Goal: Navigation & Orientation: Find specific page/section

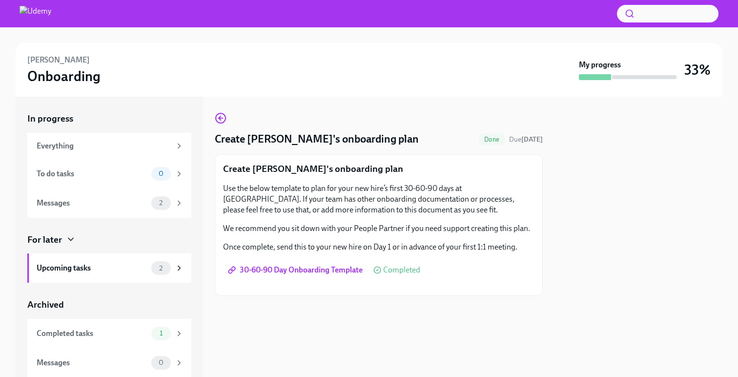
scroll to position [0, 0]
click at [170, 146] on div "Everything" at bounding box center [104, 145] width 134 height 11
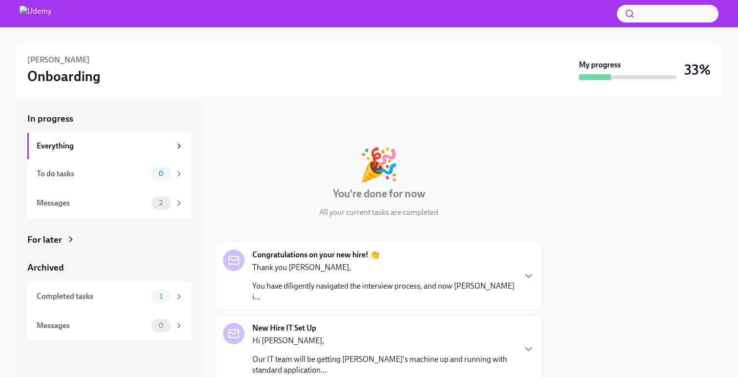
scroll to position [38, 0]
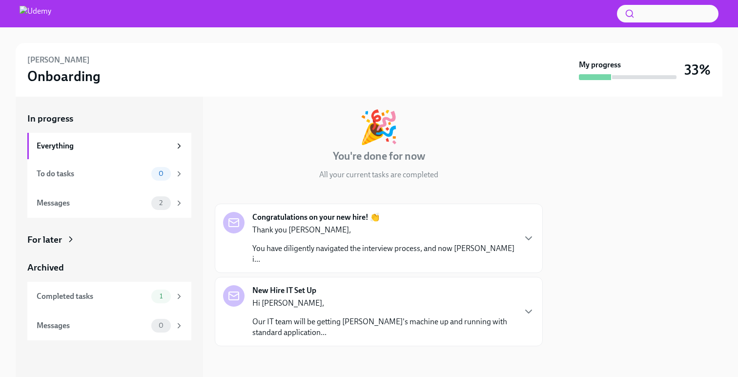
click at [436, 237] on div "Thank you [PERSON_NAME], You have diligently navigated the interview process, a…" at bounding box center [383, 244] width 262 height 40
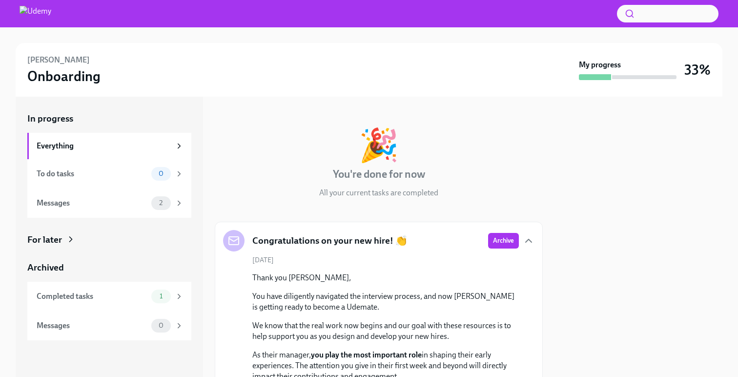
scroll to position [0, 0]
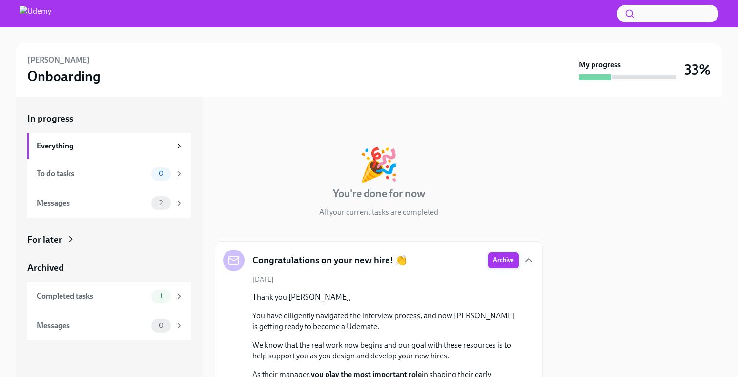
click at [499, 252] on button "Archive" at bounding box center [503, 260] width 31 height 16
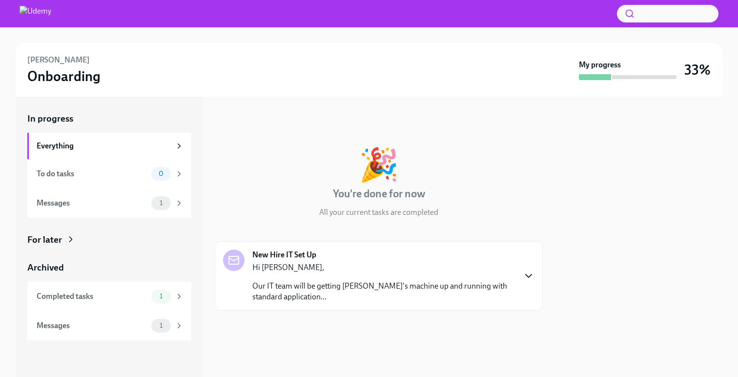
click at [528, 274] on icon "button" at bounding box center [528, 276] width 12 height 12
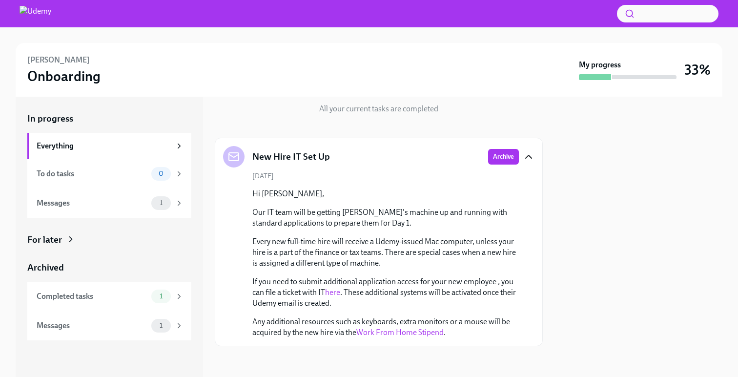
scroll to position [103, 0]
click at [101, 173] on div "To do tasks" at bounding box center [92, 173] width 111 height 11
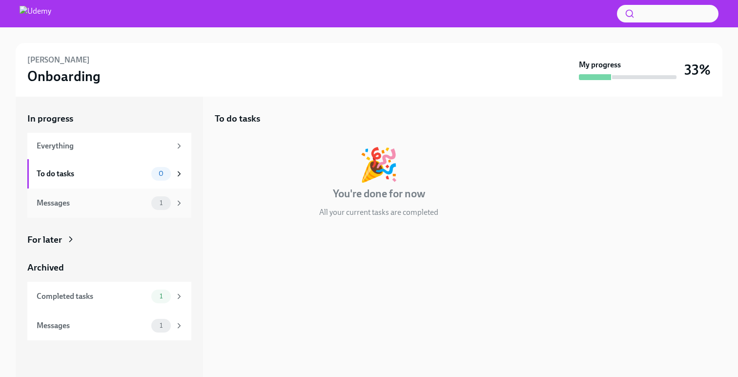
click at [96, 199] on div "Messages" at bounding box center [92, 203] width 111 height 11
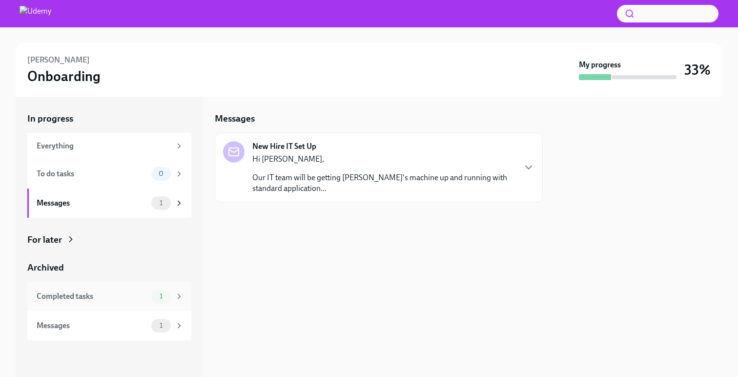
click at [104, 306] on div "Completed tasks 1" at bounding box center [109, 295] width 164 height 29
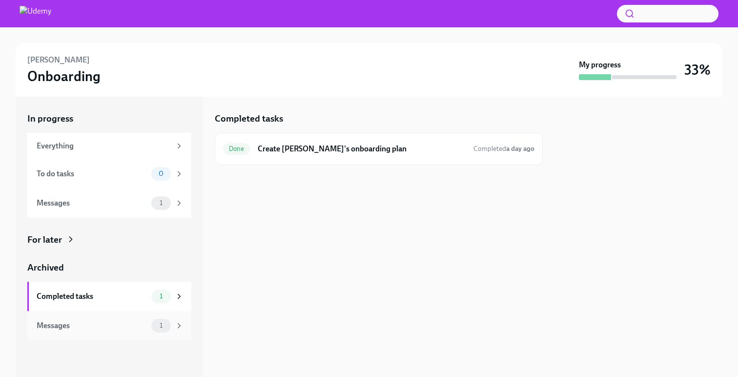
click at [99, 331] on div "Messages 1" at bounding box center [110, 326] width 147 height 14
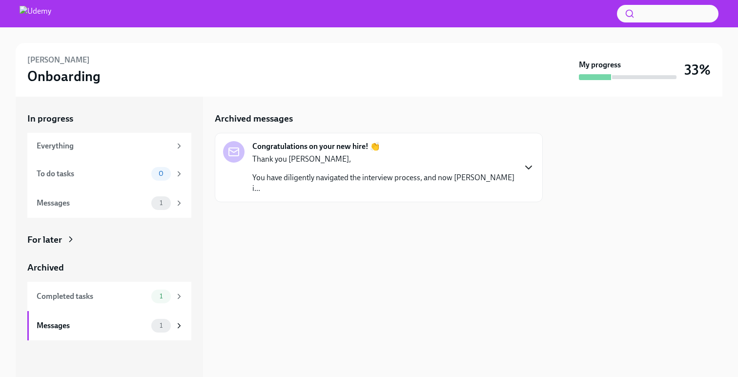
click at [530, 168] on icon "button" at bounding box center [528, 167] width 12 height 12
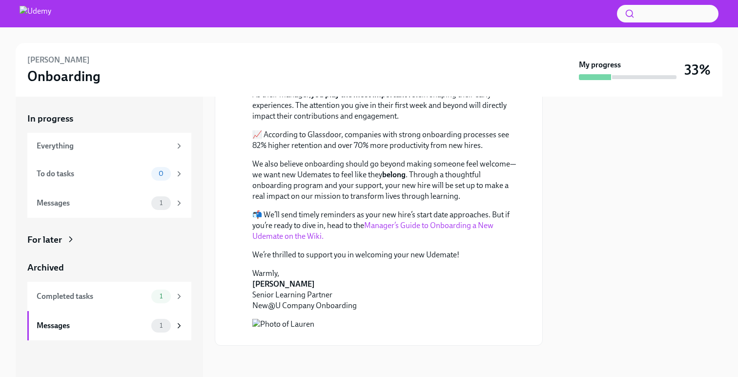
scroll to position [373, 0]
click at [67, 239] on icon at bounding box center [71, 239] width 10 height 10
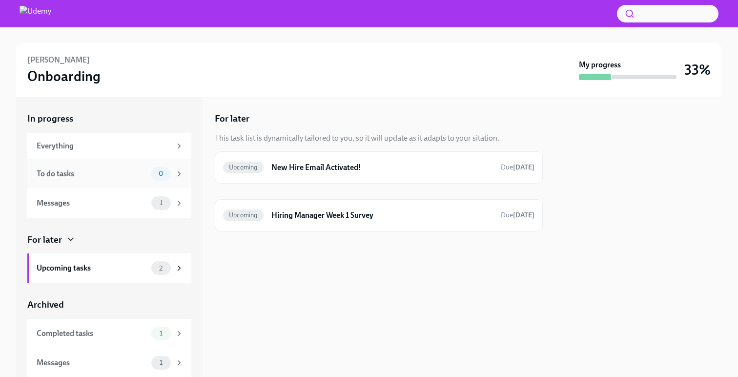
click at [108, 163] on div "To do tasks 0" at bounding box center [109, 173] width 164 height 29
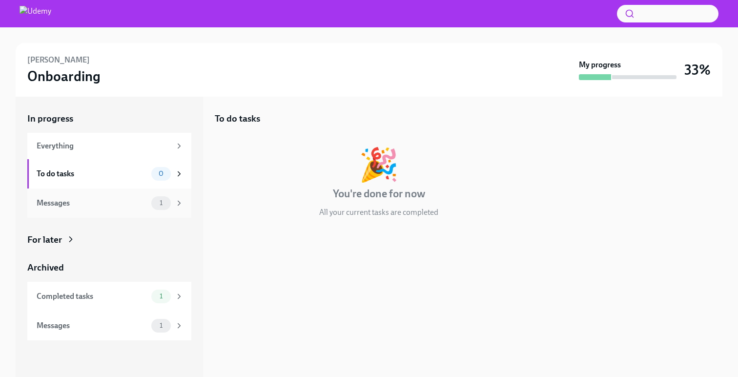
click at [105, 206] on div "Messages" at bounding box center [92, 203] width 111 height 11
